Goal: Download file/media

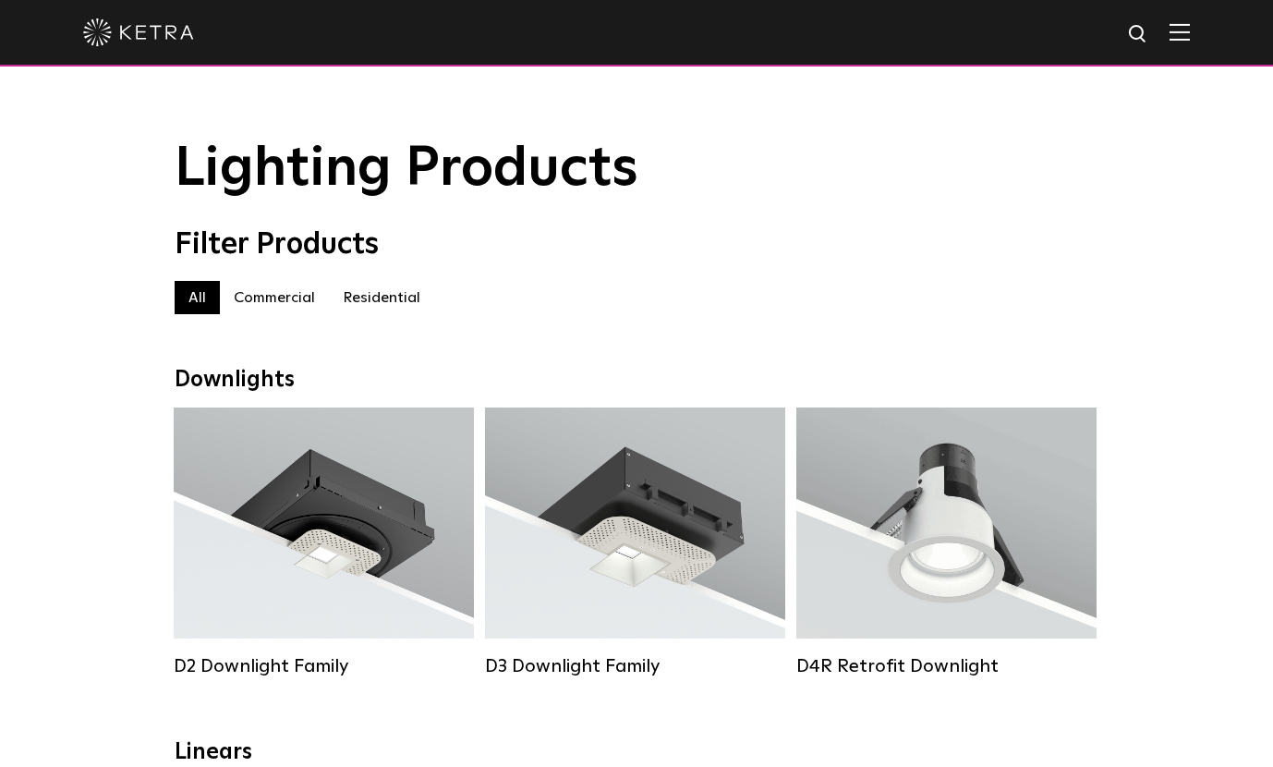
scroll to position [23, 0]
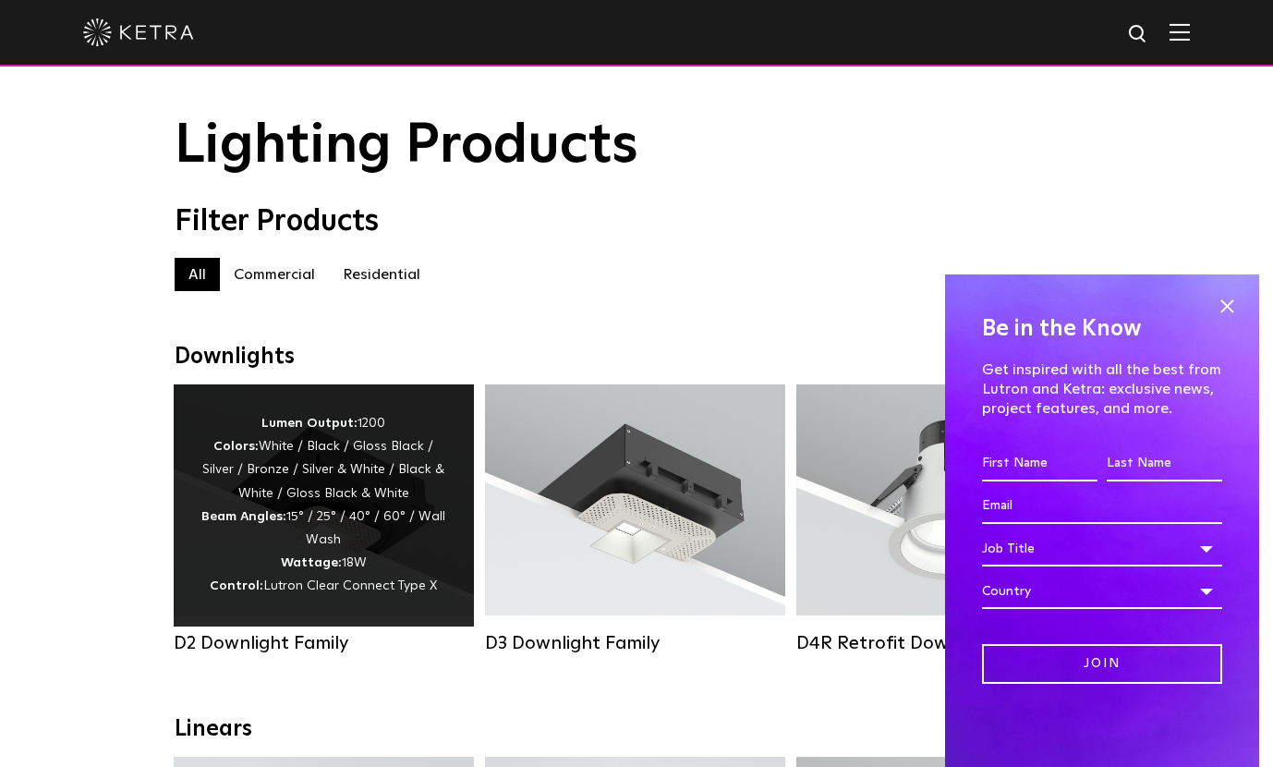
click at [398, 407] on div "Lumen Output: 1200 Colors: White / Black / Gloss Black / Silver / Bronze / Silv…" at bounding box center [324, 505] width 300 height 242
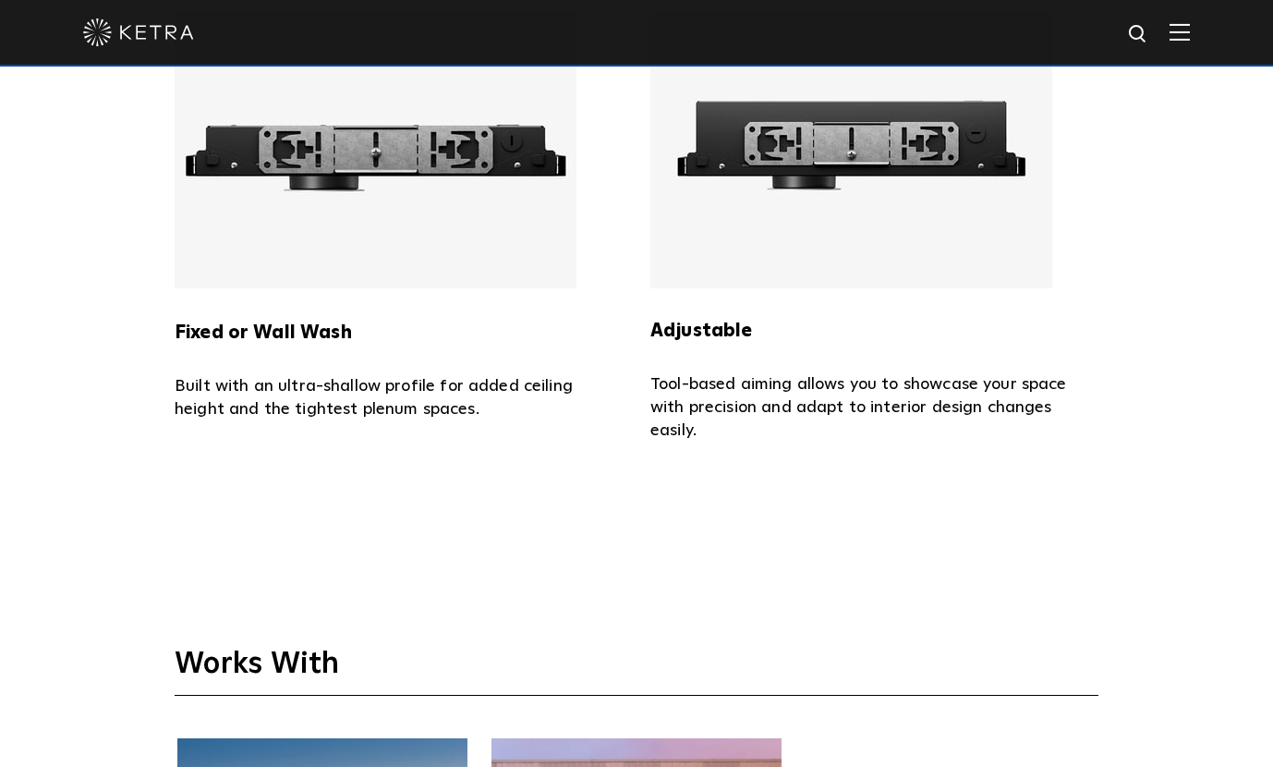
scroll to position [3609, 0]
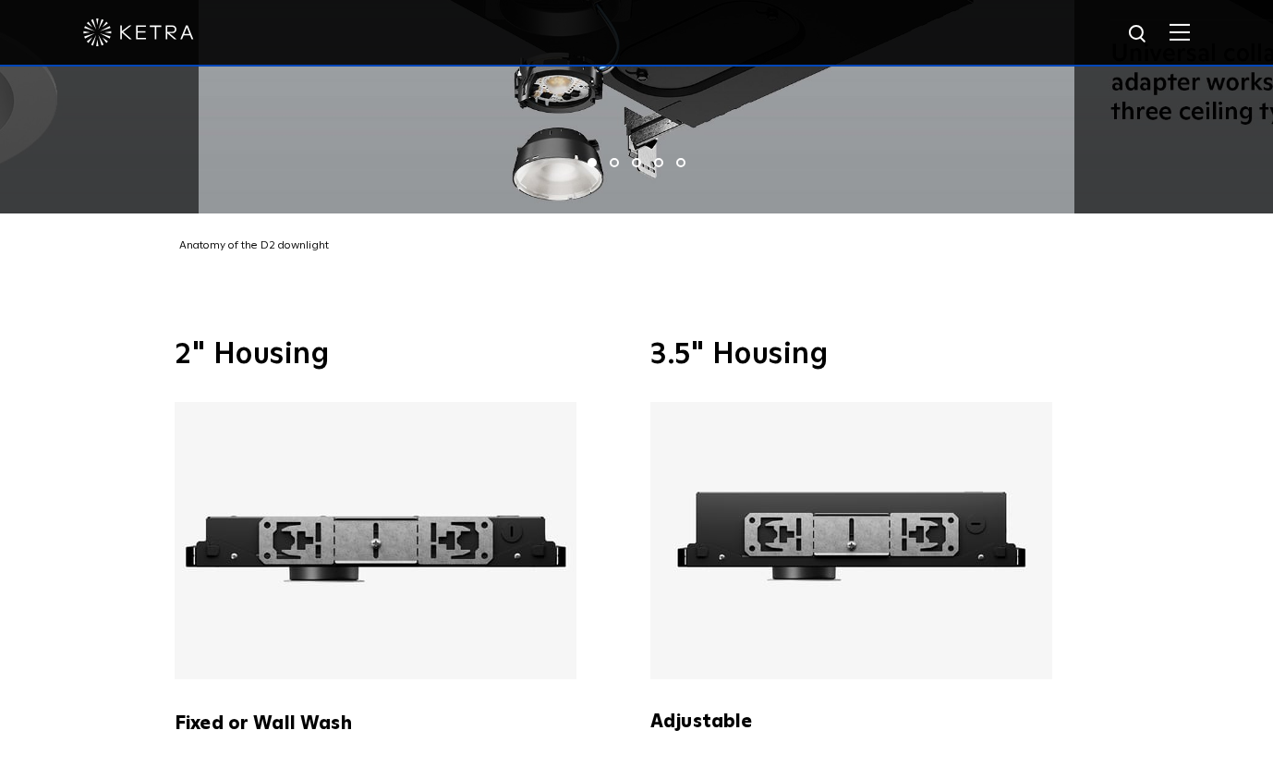
click at [793, 579] on img at bounding box center [852, 540] width 402 height 277
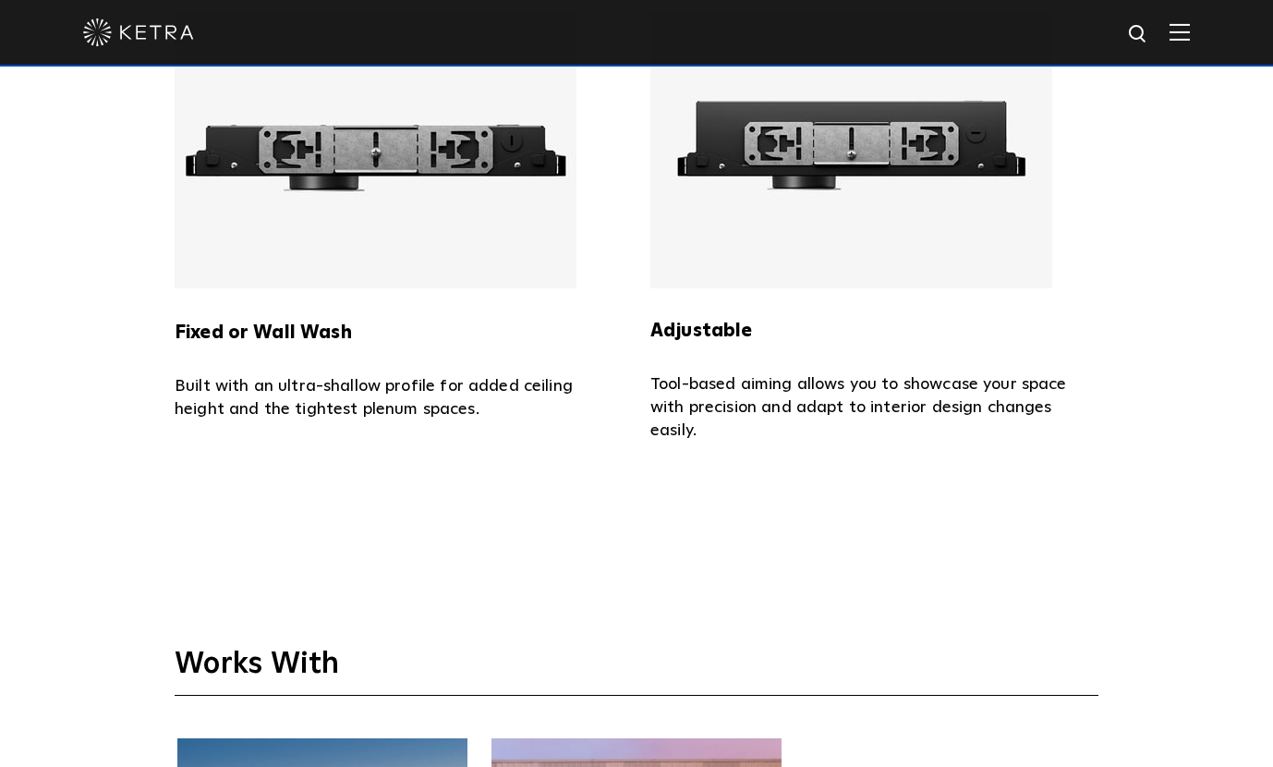
click at [855, 212] on img at bounding box center [852, 149] width 402 height 277
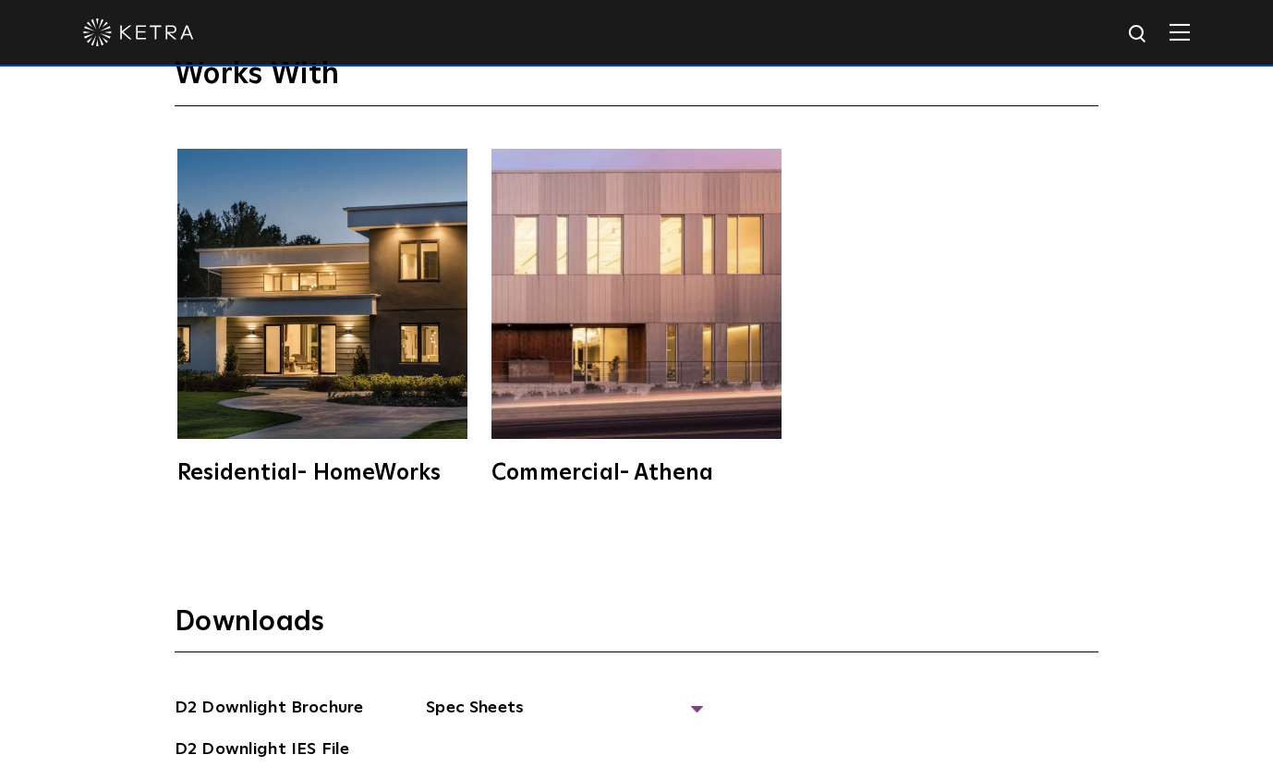
scroll to position [4948, 0]
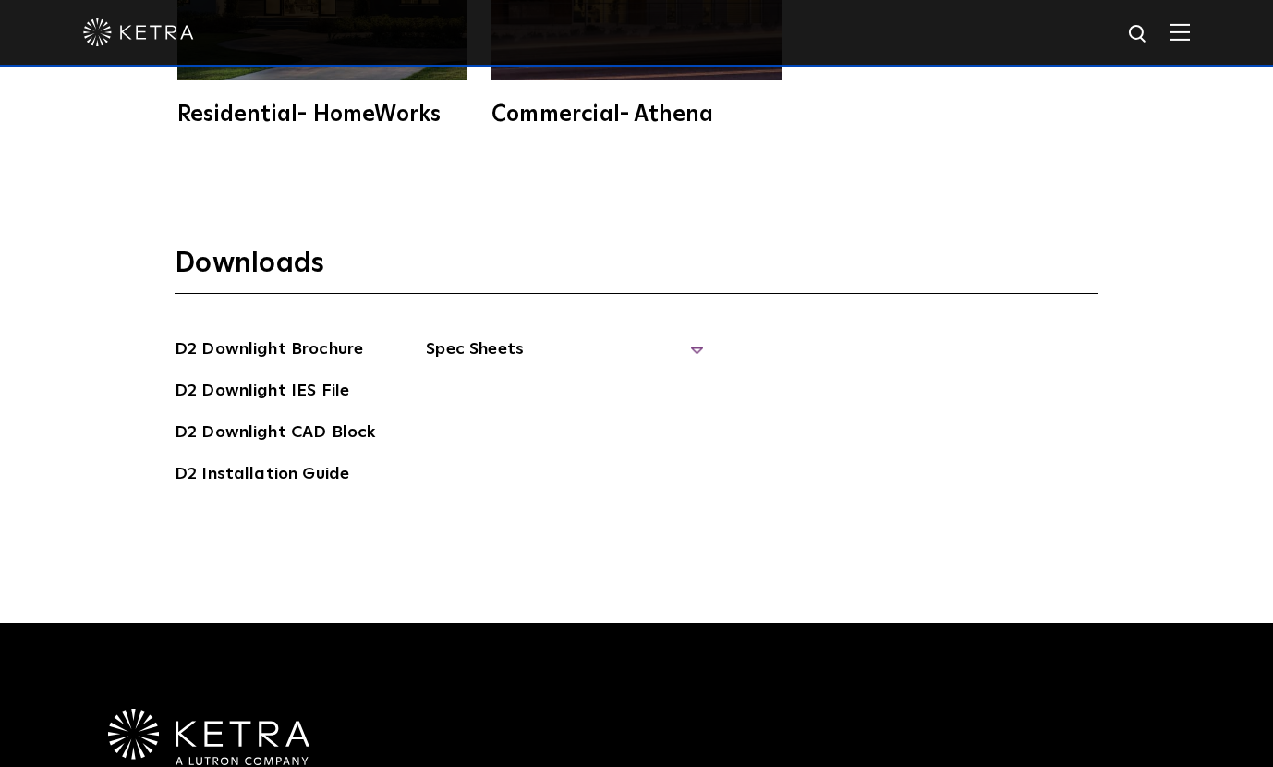
click at [491, 336] on span "Spec Sheets" at bounding box center [564, 356] width 277 height 41
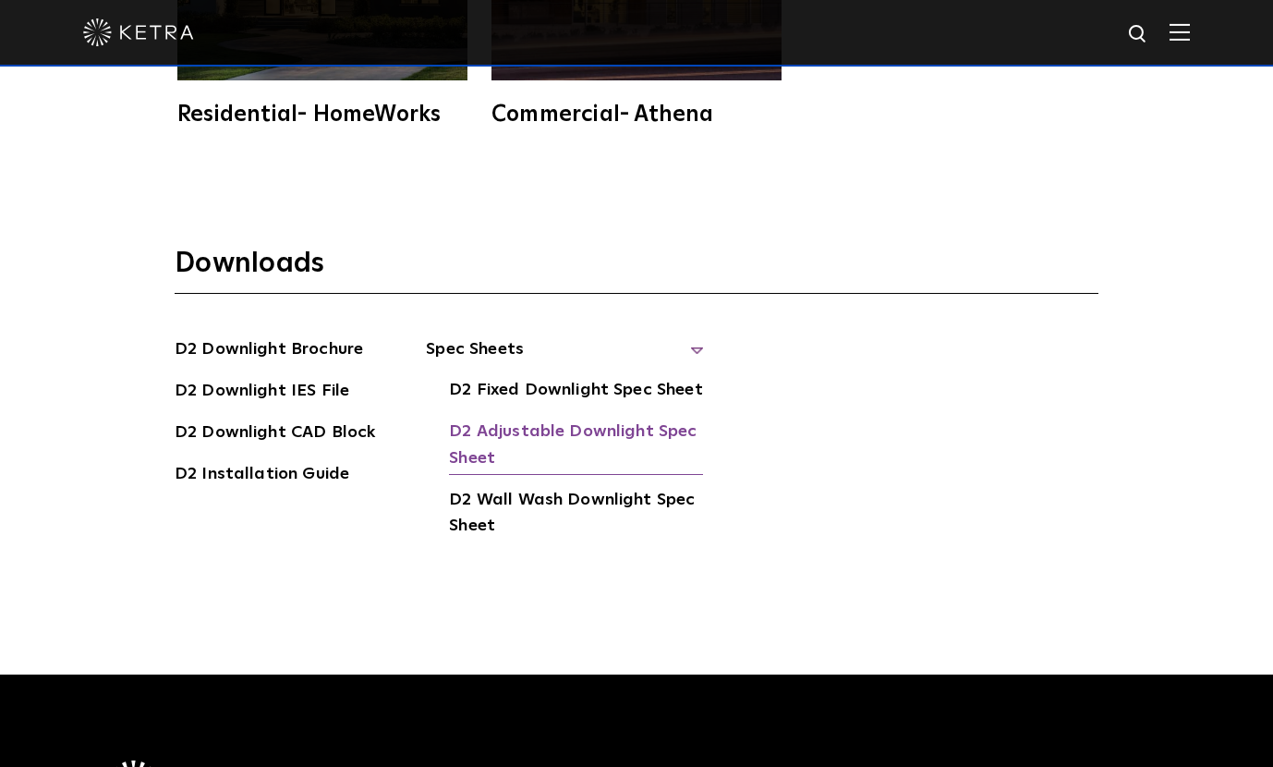
click at [623, 419] on link "D2 Adjustable Downlight Spec Sheet" at bounding box center [576, 447] width 254 height 56
